Goal: Find specific page/section: Find specific page/section

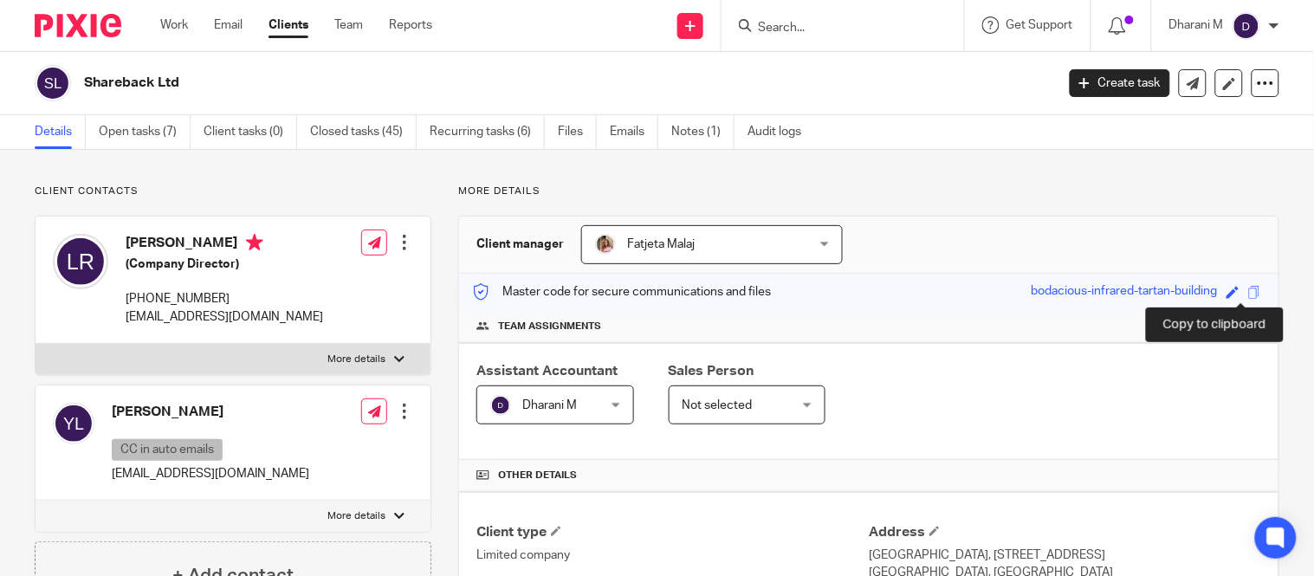
click at [1248, 292] on span at bounding box center [1254, 292] width 13 height 13
click at [826, 11] on div at bounding box center [842, 25] width 242 height 51
click at [823, 29] on input "Search" at bounding box center [834, 29] width 156 height 16
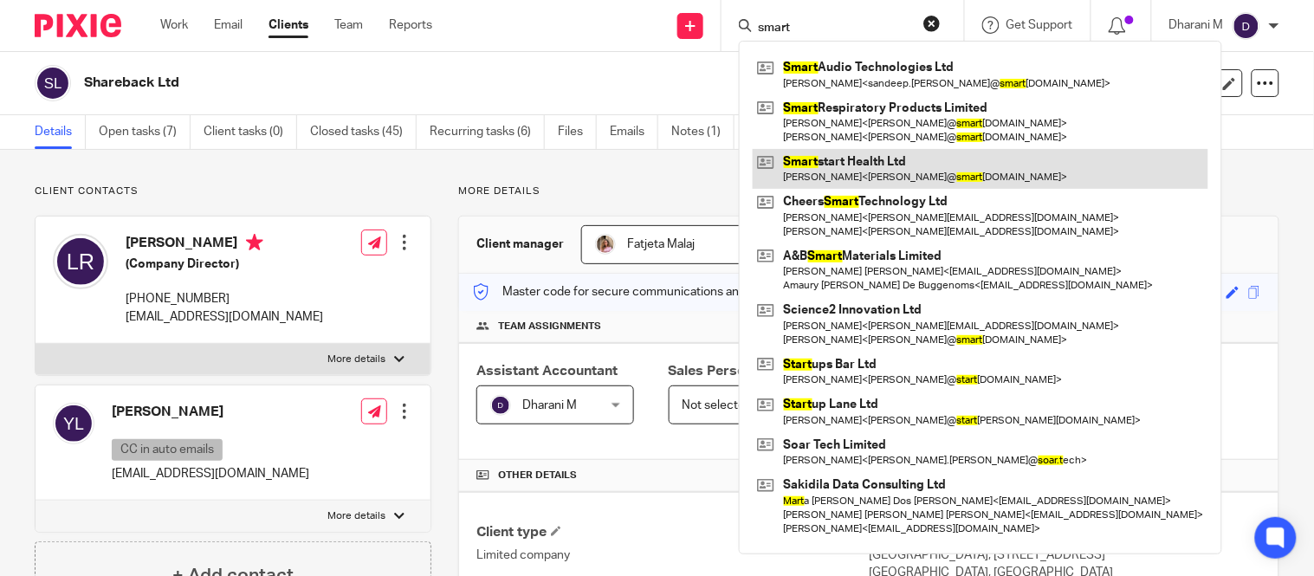
type input "smart"
click at [838, 160] on link at bounding box center [979, 169] width 455 height 40
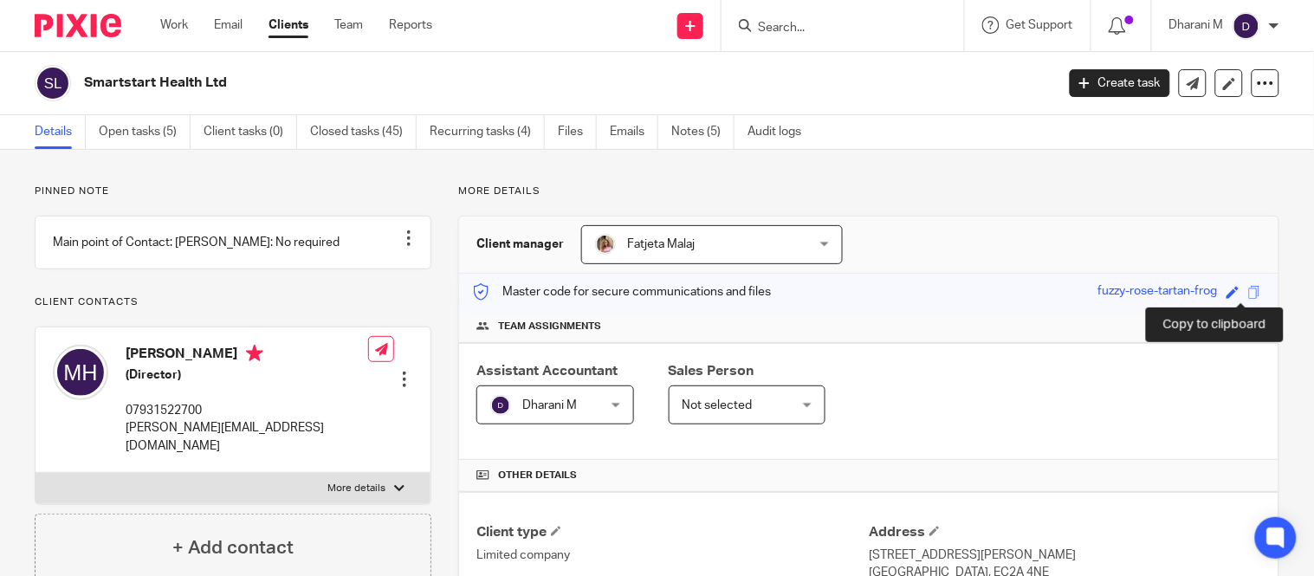
click at [1248, 287] on span at bounding box center [1254, 292] width 13 height 13
click at [799, 28] on input "Search" at bounding box center [834, 29] width 156 height 16
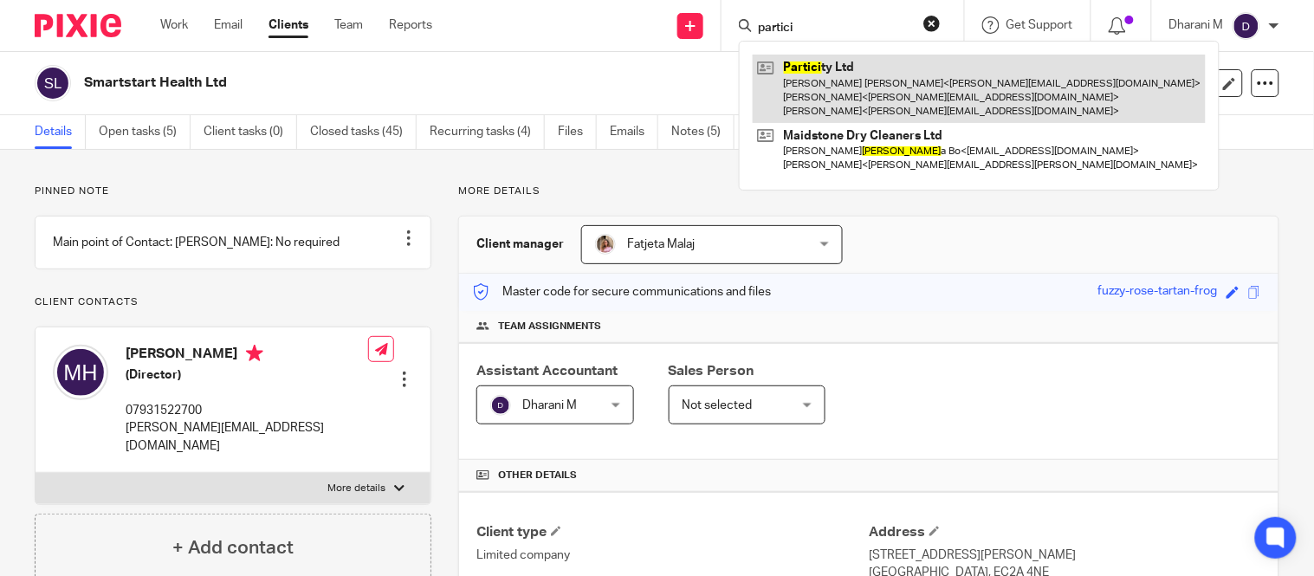
type input "partici"
click at [785, 62] on link at bounding box center [978, 89] width 453 height 68
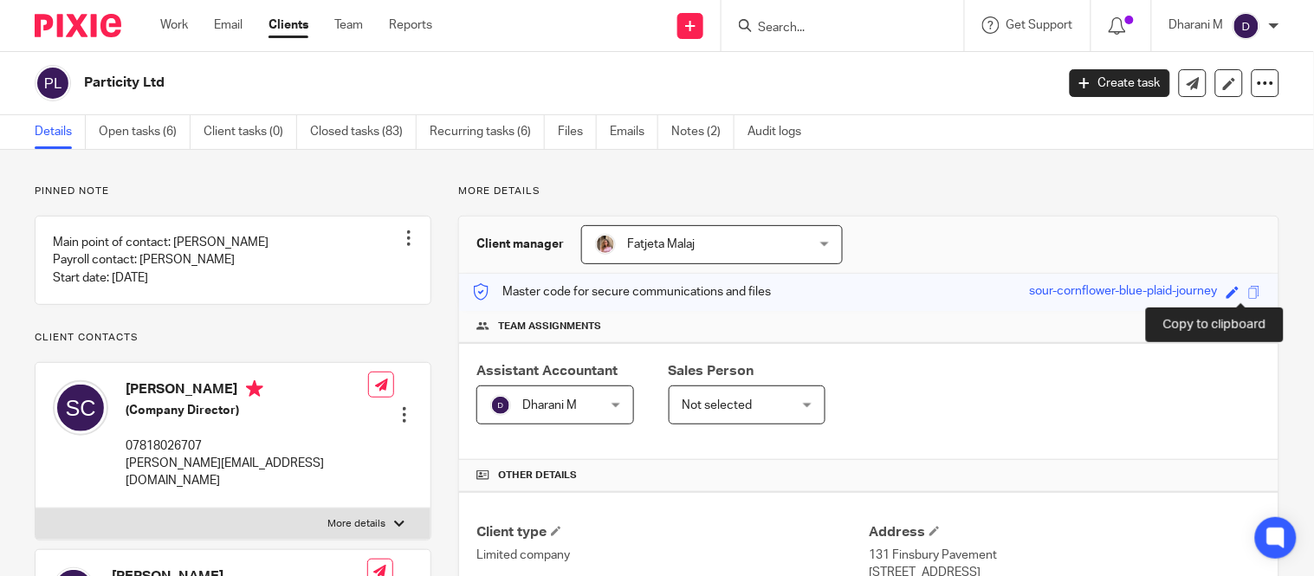
click at [1248, 296] on span at bounding box center [1254, 292] width 13 height 13
click at [832, 29] on input "Search" at bounding box center [834, 29] width 156 height 16
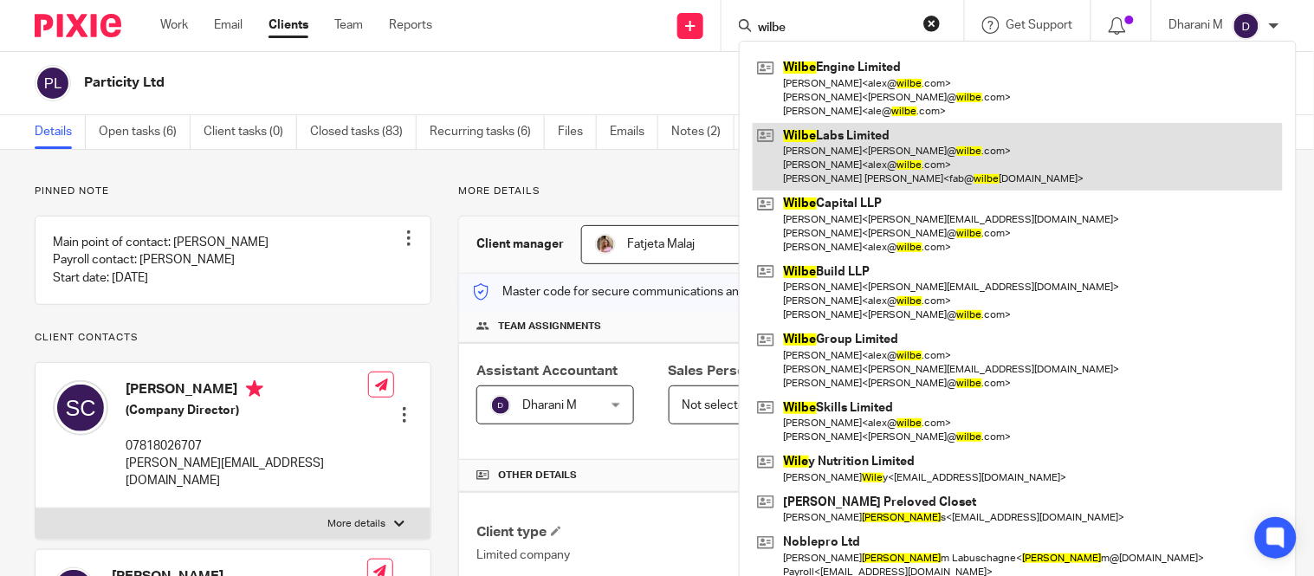
type input "wilbe"
click at [877, 145] on link at bounding box center [1017, 157] width 530 height 68
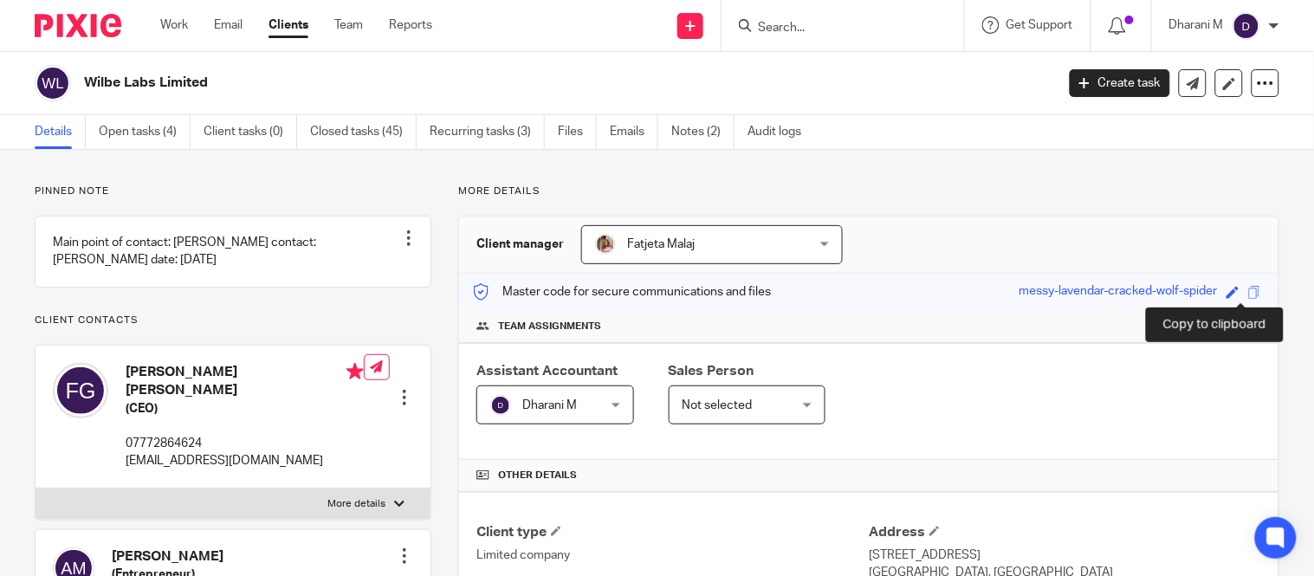
click at [1248, 288] on span at bounding box center [1254, 292] width 13 height 13
click at [1248, 287] on span at bounding box center [1254, 292] width 13 height 13
click at [846, 26] on input "Search" at bounding box center [834, 29] width 156 height 16
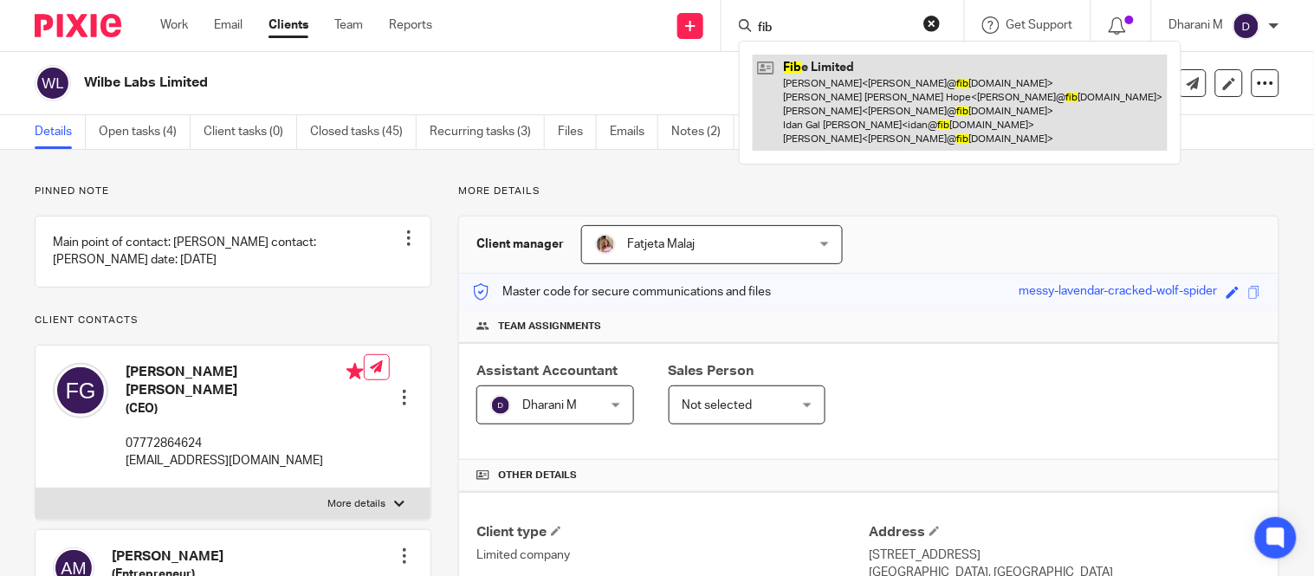
type input "fib"
click at [800, 100] on link at bounding box center [959, 103] width 415 height 96
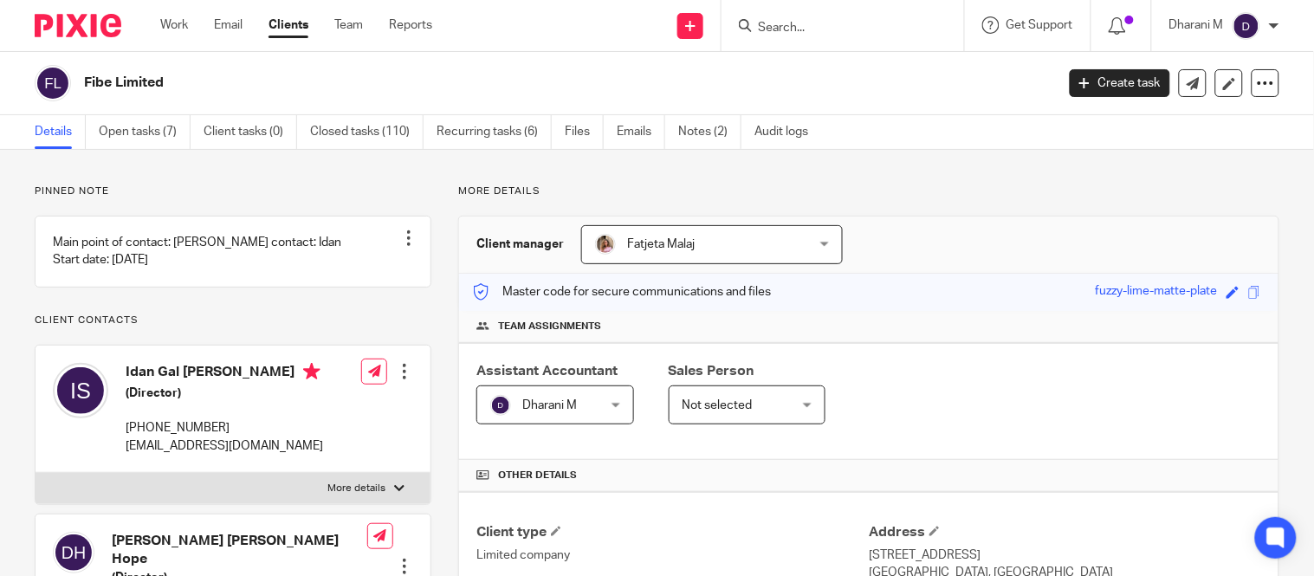
click at [832, 26] on input "Search" at bounding box center [834, 29] width 156 height 16
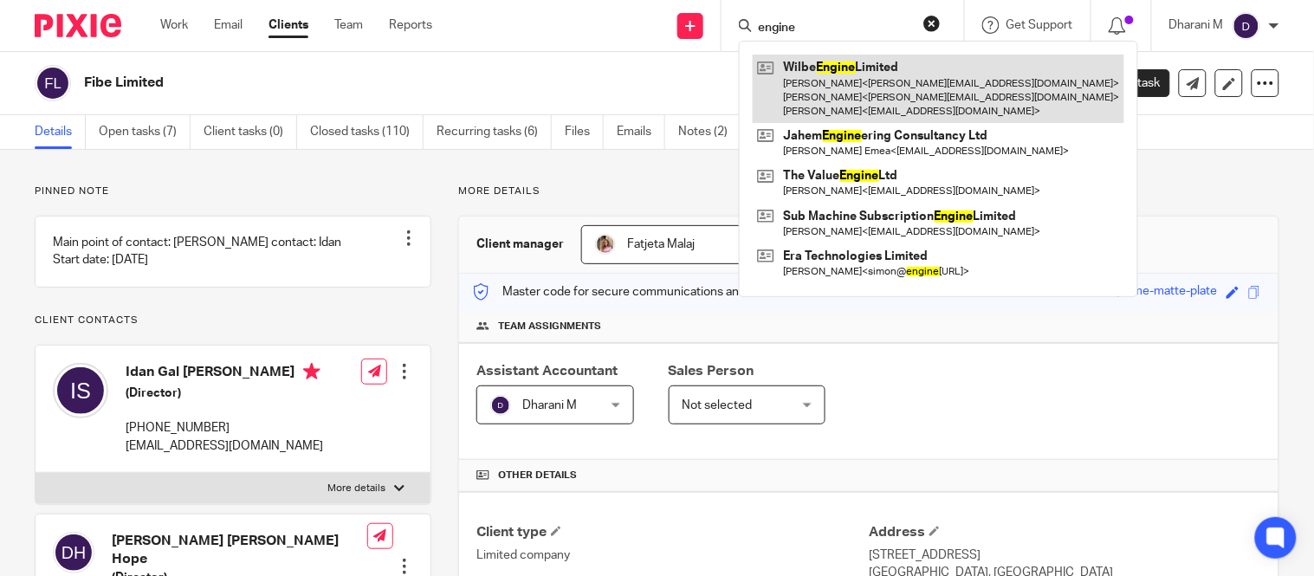
type input "engine"
click at [821, 83] on link at bounding box center [937, 89] width 371 height 68
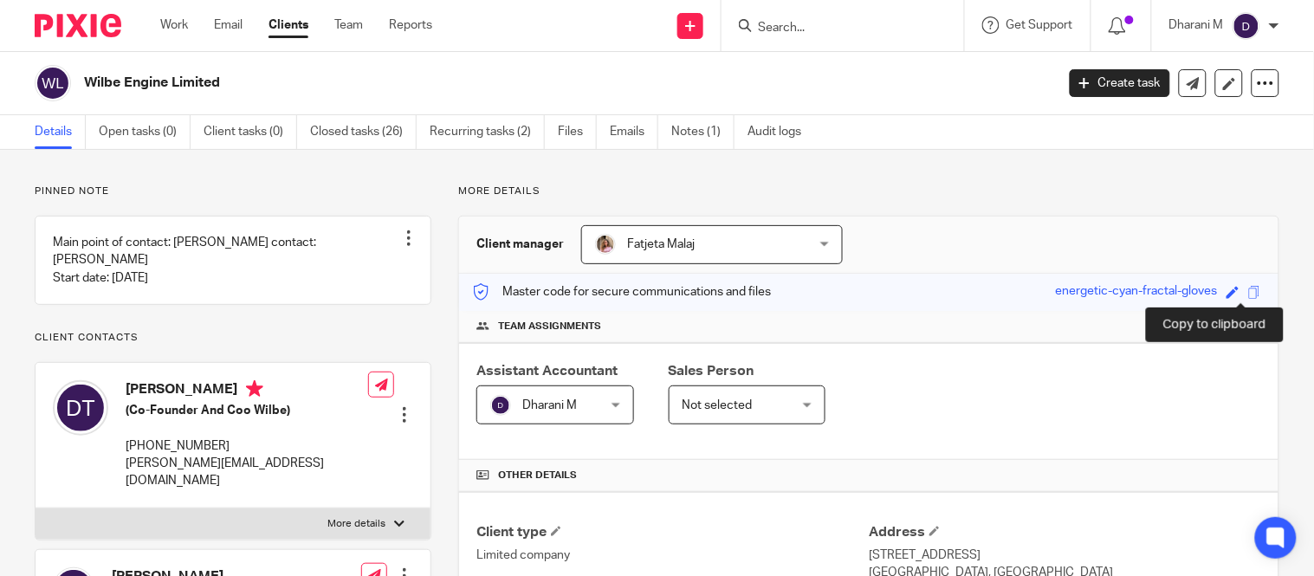
click at [1248, 290] on span at bounding box center [1254, 292] width 13 height 13
click at [831, 23] on input "Search" at bounding box center [834, 29] width 156 height 16
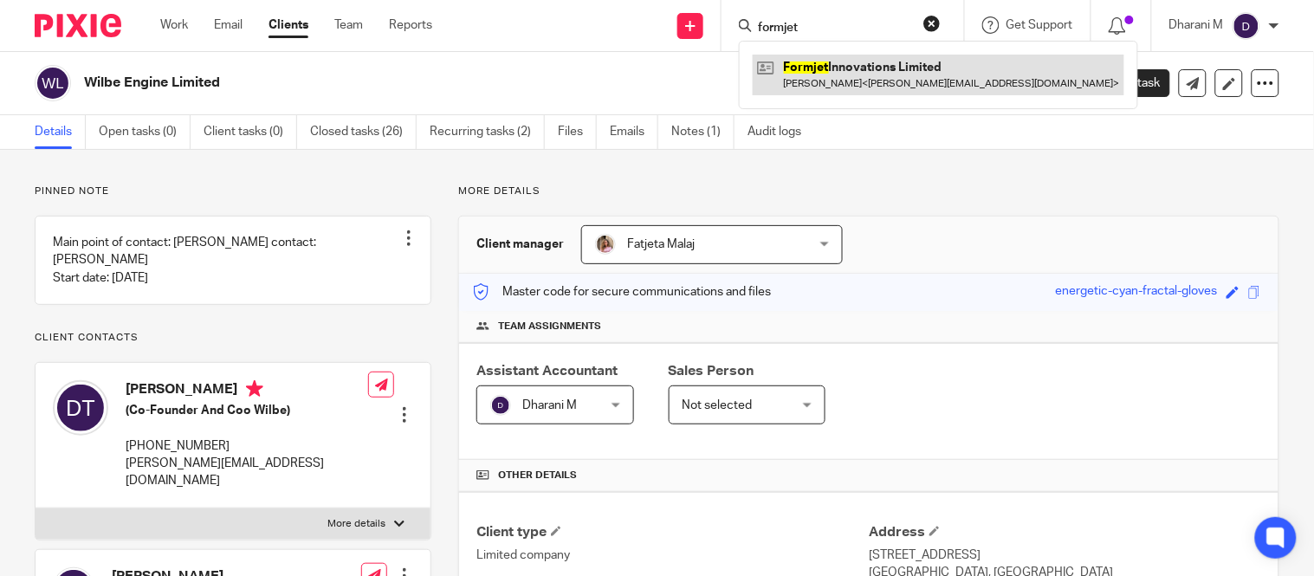
type input "formjet"
click at [872, 65] on link at bounding box center [937, 75] width 371 height 40
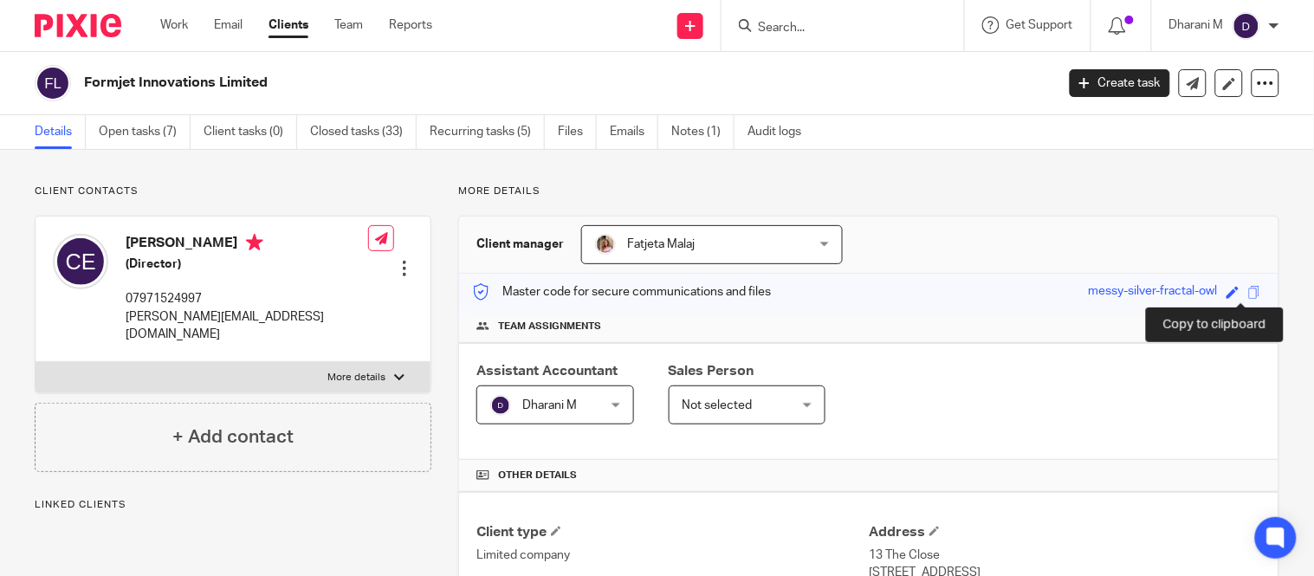
click at [1248, 289] on span at bounding box center [1254, 292] width 13 height 13
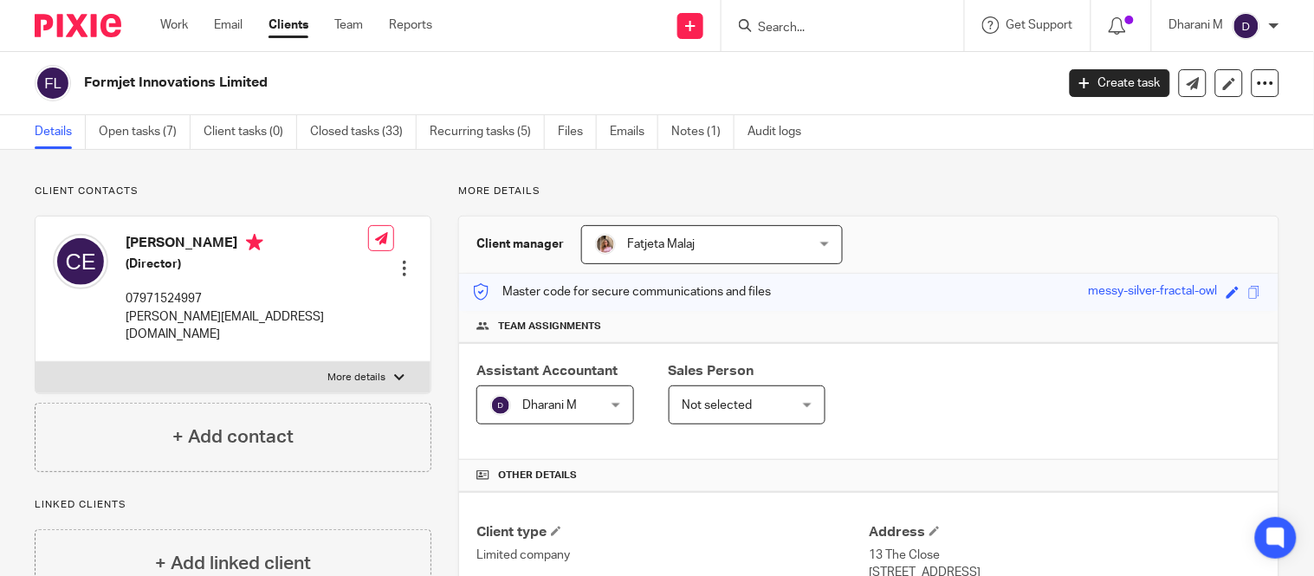
click at [769, 21] on input "Search" at bounding box center [834, 29] width 156 height 16
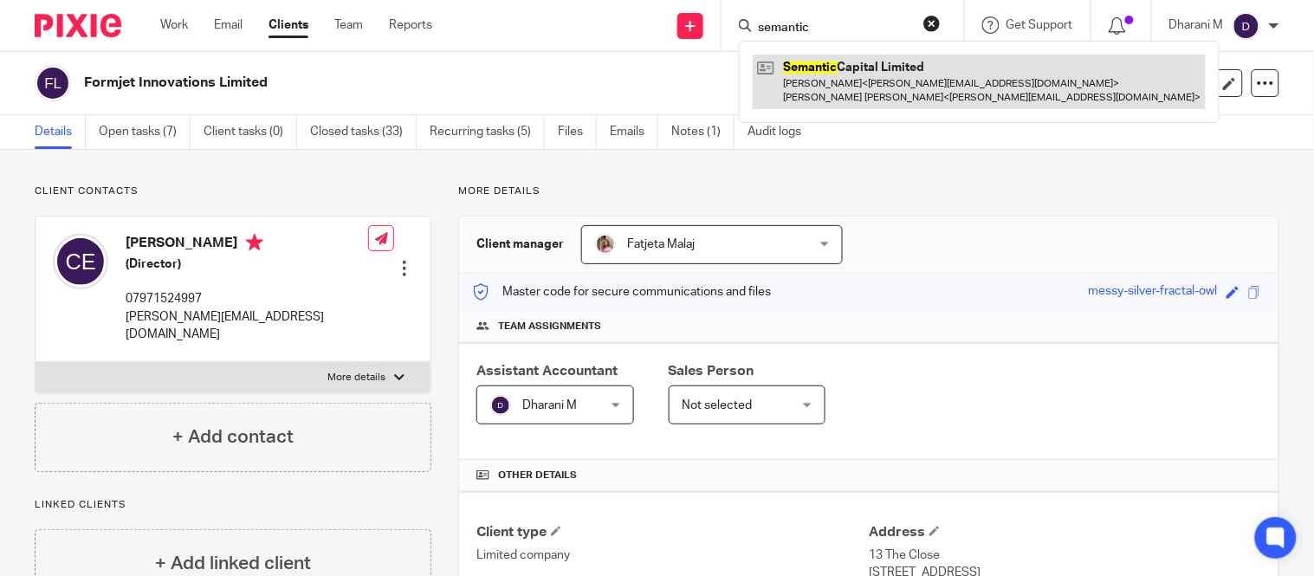
type input "semantic"
click at [814, 93] on link at bounding box center [978, 82] width 453 height 54
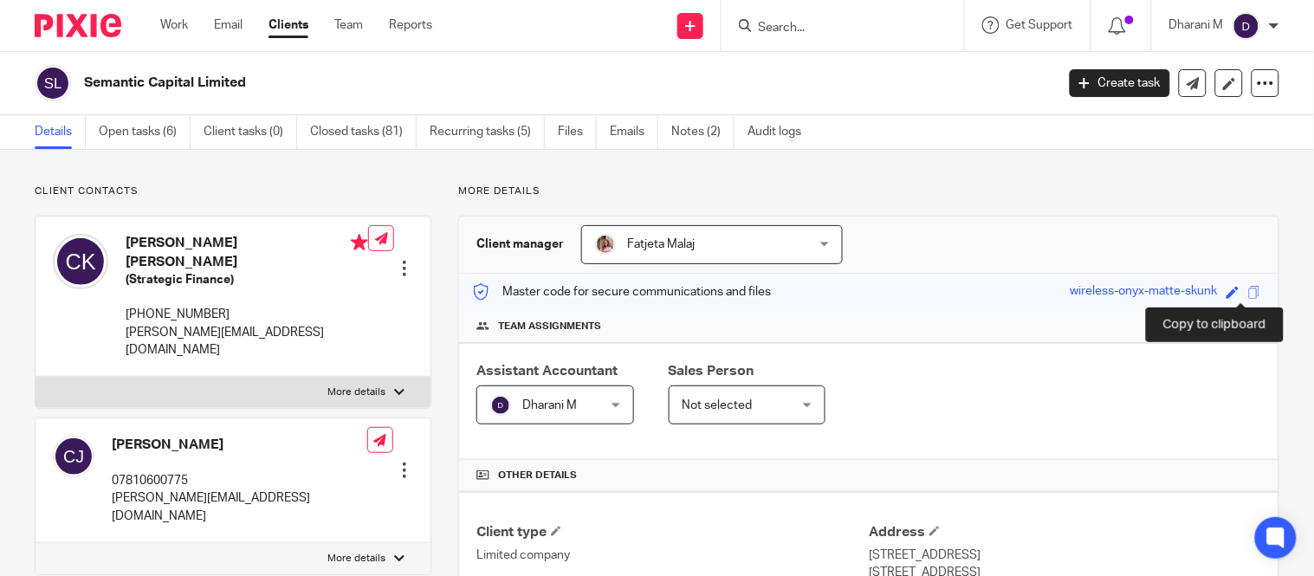
click at [1248, 292] on span at bounding box center [1254, 292] width 13 height 13
click at [766, 21] on input "Search" at bounding box center [834, 29] width 156 height 16
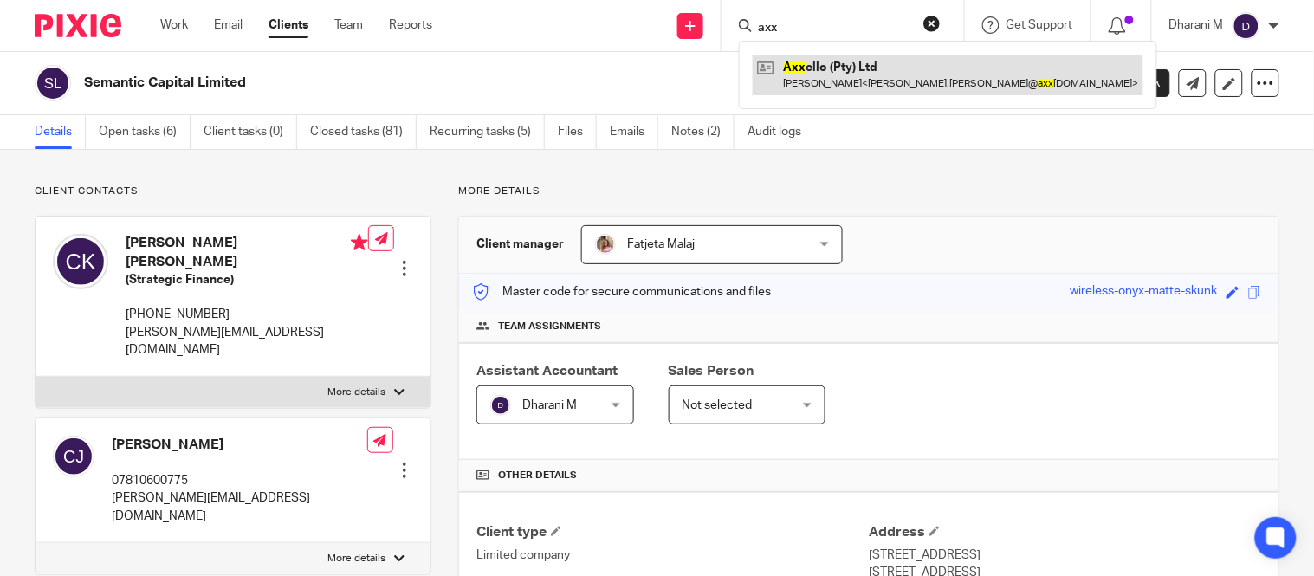
type input "axx"
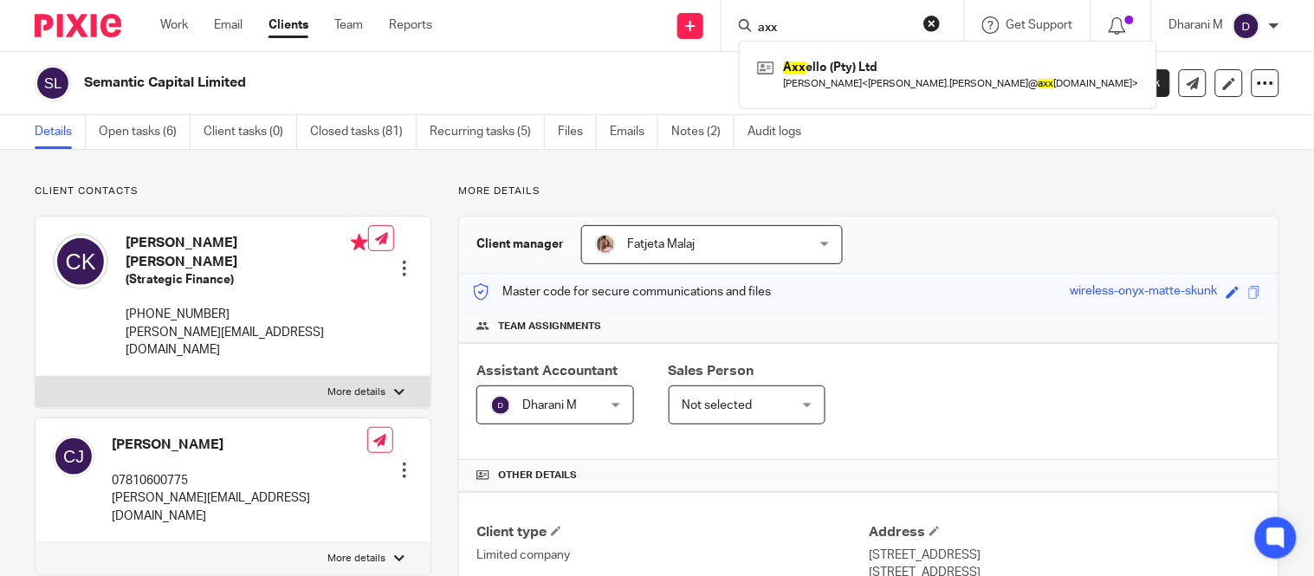
click at [797, 26] on input "axx" at bounding box center [834, 29] width 156 height 16
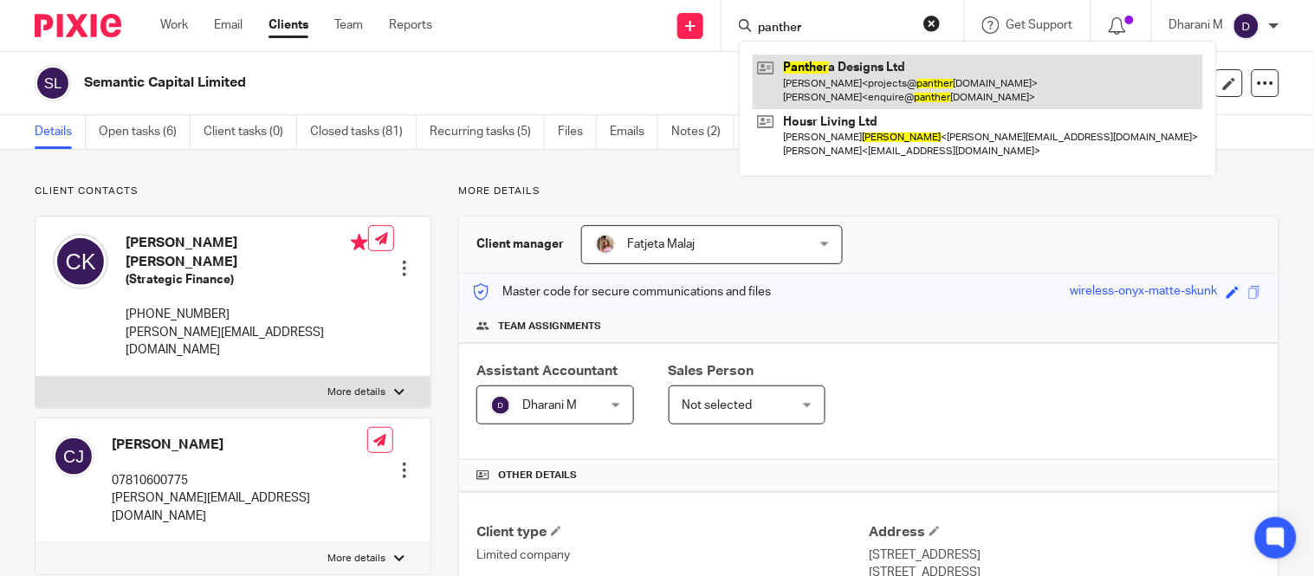
type input "panther"
click at [876, 87] on link at bounding box center [977, 82] width 450 height 54
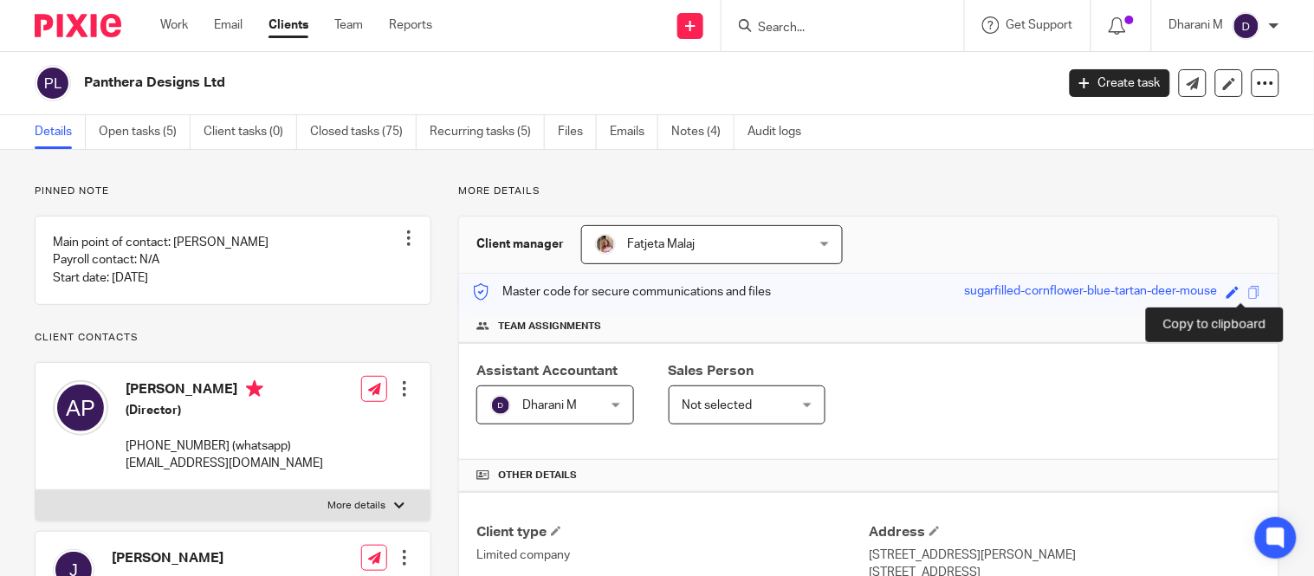
drag, startPoint x: 1235, startPoint y: 293, endPoint x: 1158, endPoint y: 291, distance: 77.1
click at [1248, 291] on span at bounding box center [1254, 292] width 13 height 13
click at [795, 33] on input "Search" at bounding box center [834, 29] width 156 height 16
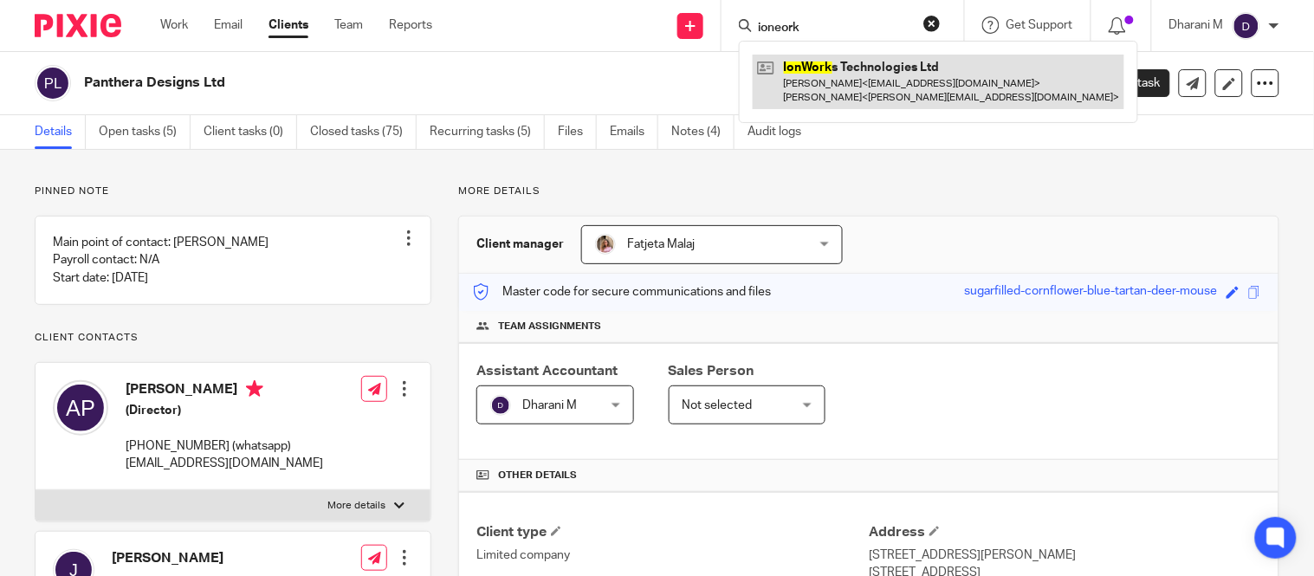
type input "ioneork"
click at [824, 82] on link at bounding box center [937, 82] width 371 height 54
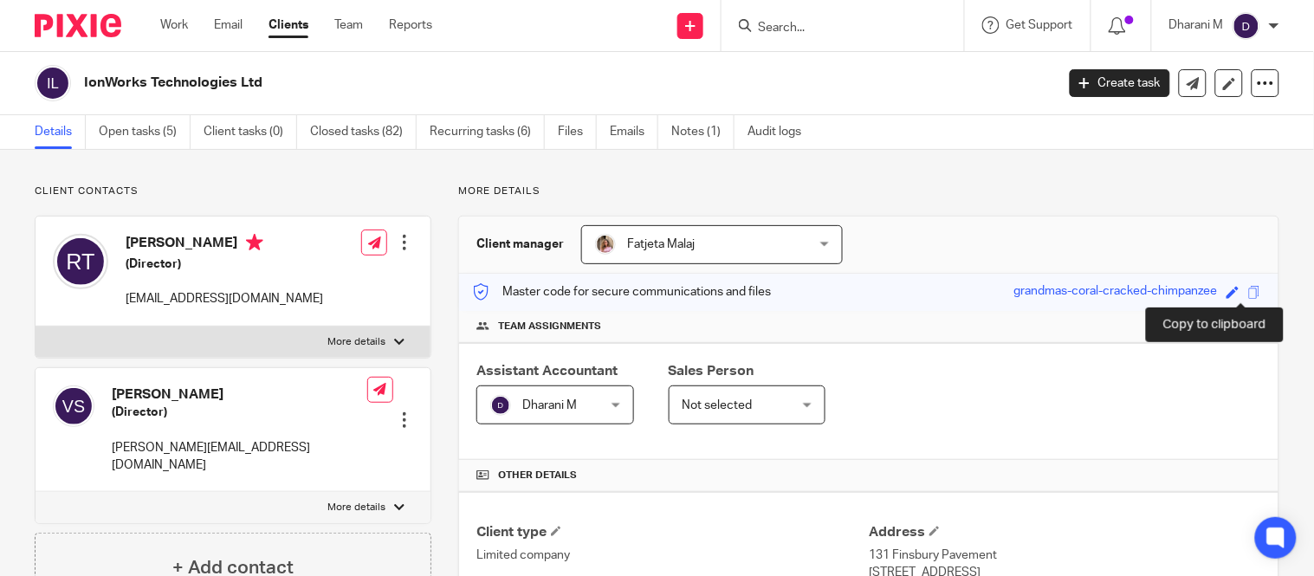
click at [1248, 294] on span at bounding box center [1254, 292] width 13 height 13
